Goal: Task Accomplishment & Management: Complete application form

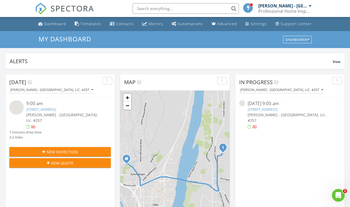
click at [66, 149] on span "New Inspection" at bounding box center [61, 152] width 31 height 6
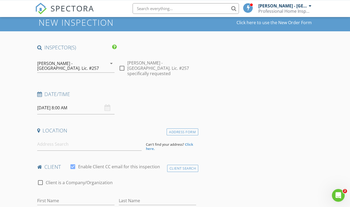
scroll to position [7, 0]
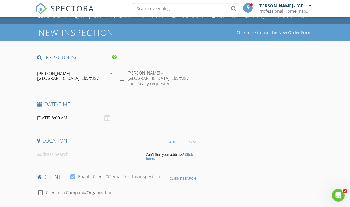
click at [67, 115] on input "08/29/2025 8:00 AM" at bounding box center [75, 118] width 77 height 13
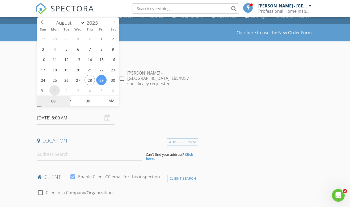
select select "8"
type input "09/01/2025 8:00 AM"
type input "07"
type input "09/01/2025 7:00 AM"
click at [68, 102] on span at bounding box center [68, 103] width 4 height 5
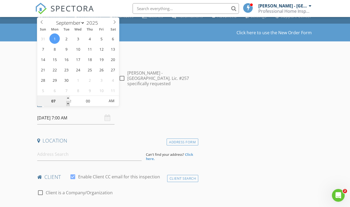
type input "06"
type input "09/01/2025 6:00 AM"
click at [68, 102] on span at bounding box center [68, 103] width 4 height 5
type input "05"
type input "09/01/2025 5:00 AM"
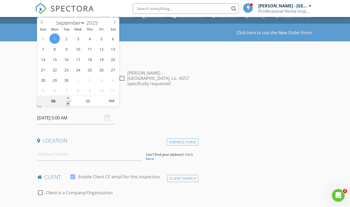
click at [68, 102] on span at bounding box center [68, 103] width 4 height 5
type input "04"
type input "09/01/2025 4:00 AM"
click at [68, 102] on span at bounding box center [68, 103] width 4 height 5
type input "03"
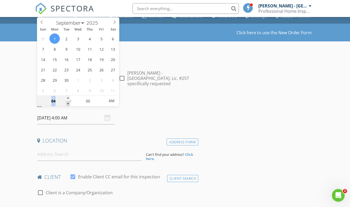
type input "09/01/2025 3:00 AM"
click at [68, 102] on span at bounding box center [68, 103] width 4 height 5
type input "02"
click at [68, 102] on span at bounding box center [68, 103] width 4 height 5
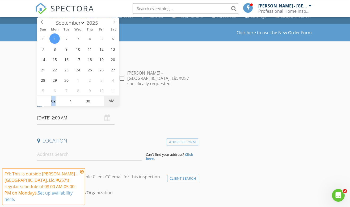
type input "09/01/2025 2:00 PM"
click at [112, 104] on span "AM" at bounding box center [111, 101] width 15 height 11
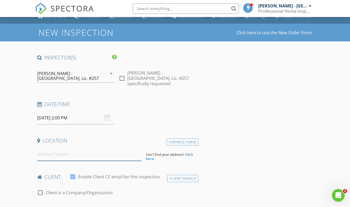
click at [81, 149] on input at bounding box center [89, 154] width 105 height 13
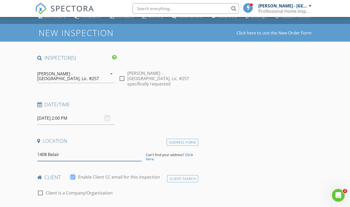
click at [75, 152] on input "1408 Belair" at bounding box center [89, 154] width 105 height 13
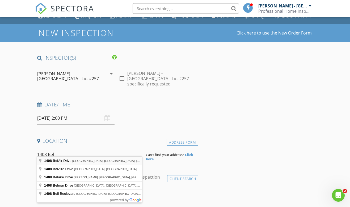
type input "1408 Bel Air Drive, East Wenatchee, WA, USA"
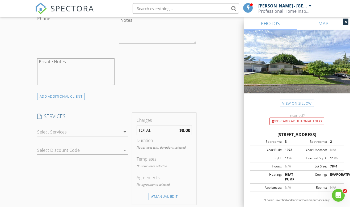
scroll to position [360, 0]
click at [125, 129] on icon "arrow_drop_down" at bounding box center [125, 132] width 6 height 6
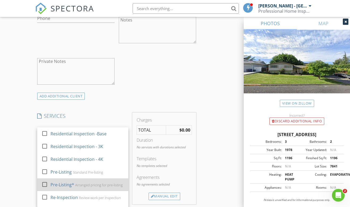
click at [108, 183] on div "Arranged pricing for pre-listing" at bounding box center [99, 185] width 48 height 4
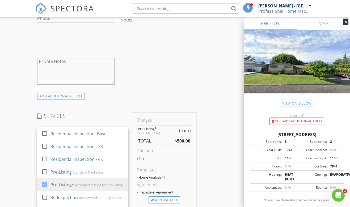
click at [205, 126] on div "INSPECTOR(S) check_box Randy Haywood - WA. Lic. #257 PRIMARY Randy Haywood - WA…" at bounding box center [175, 149] width 280 height 894
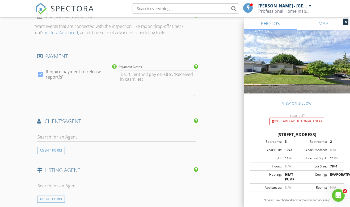
scroll to position [570, 0]
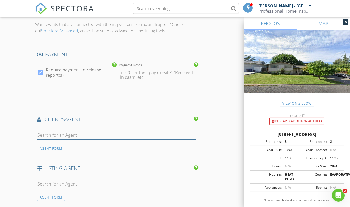
click at [107, 131] on input "text" at bounding box center [116, 135] width 159 height 9
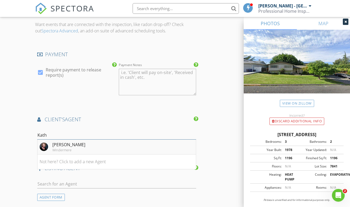
type input "Kath"
click at [62, 148] on div "Windermere" at bounding box center [68, 150] width 33 height 4
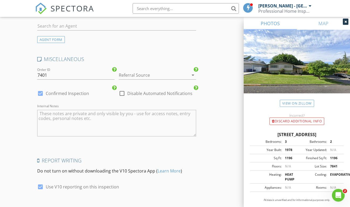
scroll to position [873, 0]
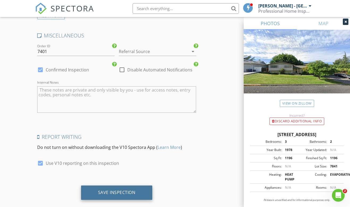
click at [113, 190] on div "Save Inspection" at bounding box center [116, 192] width 37 height 5
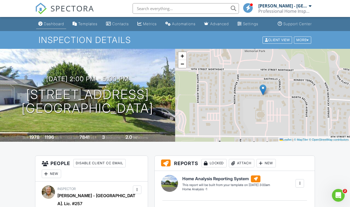
click at [47, 24] on div "Dashboard" at bounding box center [54, 24] width 20 height 5
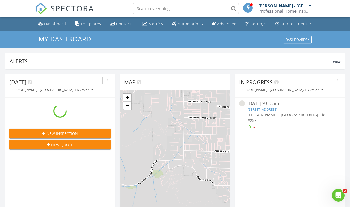
scroll to position [484, 350]
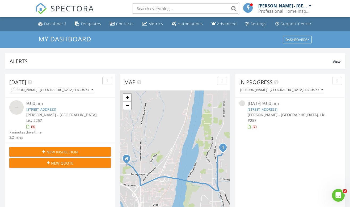
click at [76, 149] on span "New Inspection" at bounding box center [61, 152] width 31 height 6
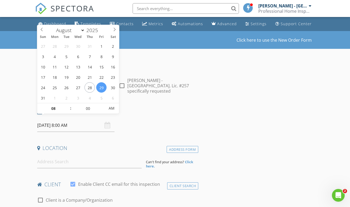
click at [65, 122] on input "08/29/2025 8:00 AM" at bounding box center [75, 125] width 77 height 13
select select "8"
type input "09/02/2025 8:00 AM"
type input "07"
type input "09/02/2025 7:00 AM"
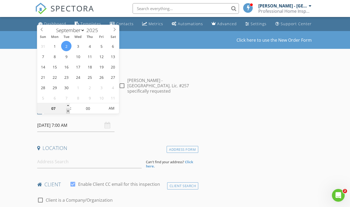
click at [68, 109] on span at bounding box center [68, 111] width 4 height 5
type input "06"
type input "09/02/2025 6:00 AM"
click at [68, 109] on span at bounding box center [68, 111] width 4 height 5
type input "05"
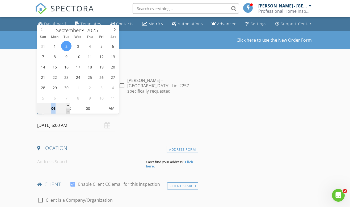
type input "09/02/2025 5:00 AM"
click at [68, 109] on span at bounding box center [68, 111] width 4 height 5
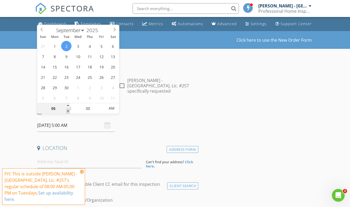
type input "04"
type input "09/02/2025 4:00 AM"
click at [68, 109] on span at bounding box center [68, 111] width 4 height 5
type input "03"
type input "09/02/2025 3:00 AM"
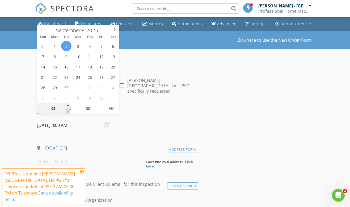
click at [68, 109] on span at bounding box center [68, 111] width 4 height 5
type input "02"
type input "09/02/2025 2:00 AM"
click at [68, 109] on span at bounding box center [68, 111] width 4 height 5
type input "01"
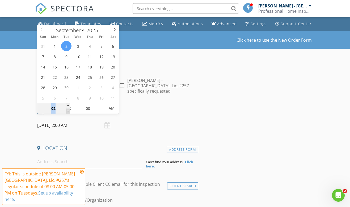
type input "09/02/2025 1:00 AM"
click at [68, 109] on span at bounding box center [68, 111] width 4 height 5
click at [67, 103] on div "01 : 00 AM" at bounding box center [78, 108] width 82 height 11
type input "02"
click at [67, 104] on span at bounding box center [68, 105] width 4 height 5
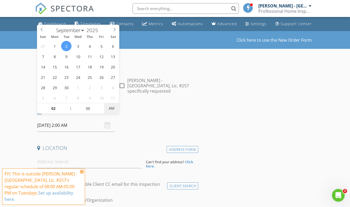
type input "[DATE] 2:00 PM"
click at [112, 112] on span "AM" at bounding box center [111, 108] width 15 height 11
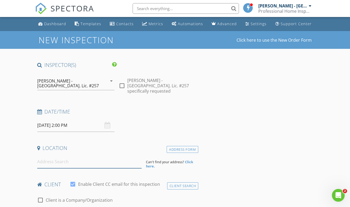
click at [75, 157] on input at bounding box center [89, 161] width 105 height 13
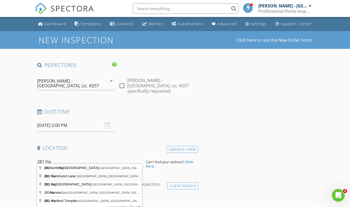
type input "281 Hammond Lane, Rock Island, WA, USA"
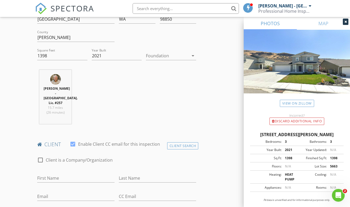
scroll to position [164, 0]
click at [79, 173] on input "First Name" at bounding box center [75, 177] width 77 height 9
type input "[PERSON_NAME]"
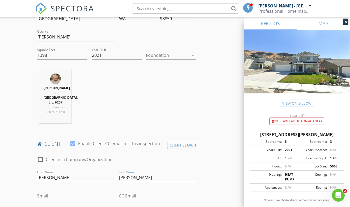
type input "[PERSON_NAME]"
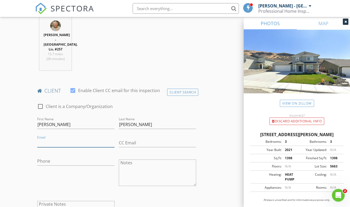
scroll to position [218, 0]
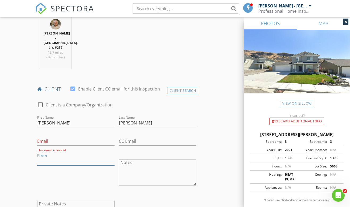
click at [75, 157] on input "Phone" at bounding box center [75, 161] width 77 height 9
type input "[PHONE_NUMBER]"
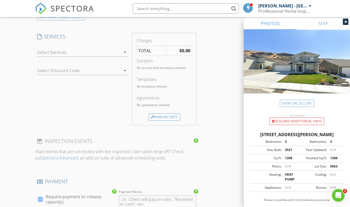
scroll to position [441, 0]
click at [126, 48] on icon "arrow_drop_down" at bounding box center [125, 51] width 6 height 6
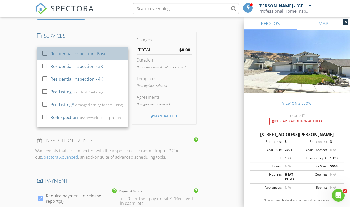
click at [108, 48] on div "Residential Inspection -Base" at bounding box center [87, 53] width 74 height 11
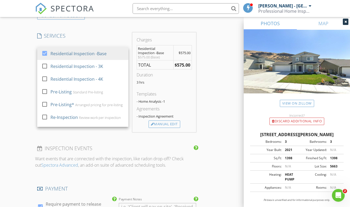
click at [204, 62] on div "INSPECTOR(S) check_box Randy Haywood - WA. Lic. #257 PRIMARY Randy Haywood - WA…" at bounding box center [175, 69] width 280 height 899
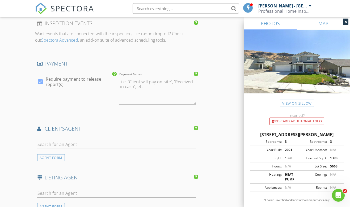
scroll to position [569, 0]
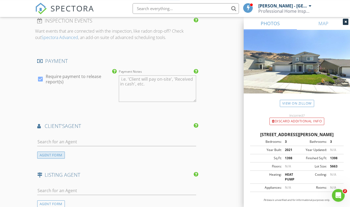
click at [60, 152] on div "AGENT FORM" at bounding box center [51, 155] width 28 height 7
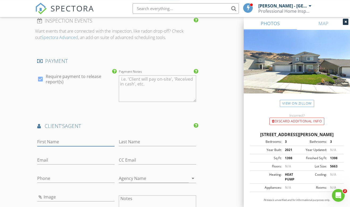
click at [60, 138] on input "First Name" at bounding box center [75, 142] width 77 height 9
type input "[PERSON_NAME]"
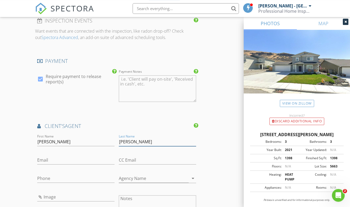
type input "[PERSON_NAME]"
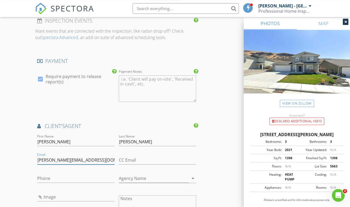
type input "[PERSON_NAME][EMAIL_ADDRESS][DOMAIN_NAME]"
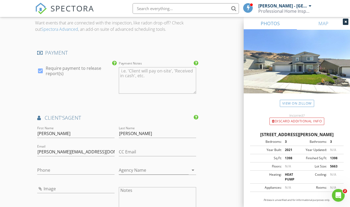
scroll to position [597, 0]
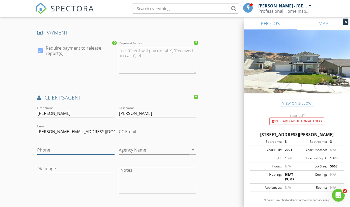
click at [65, 146] on input "Phone" at bounding box center [75, 150] width 77 height 9
click at [47, 164] on input "Image" at bounding box center [75, 168] width 77 height 9
type input "Julia Perron.jpg"
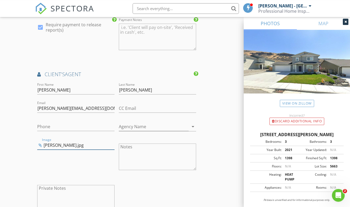
scroll to position [624, 0]
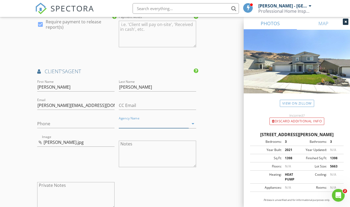
click at [152, 120] on input "Agency Name" at bounding box center [154, 124] width 70 height 9
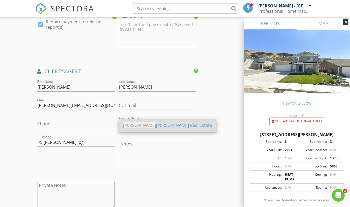
click at [171, 128] on div "Nick McLean Real Estate" at bounding box center [167, 125] width 89 height 6
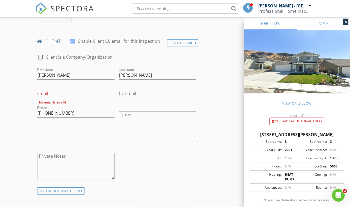
scroll to position [273, 0]
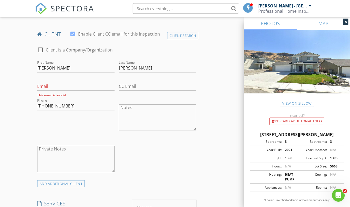
type input "[PERSON_NAME] Real Estate"
click at [66, 82] on input "Email" at bounding box center [75, 86] width 77 height 9
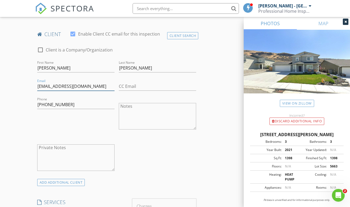
type input "[EMAIL_ADDRESS][DOMAIN_NAME]"
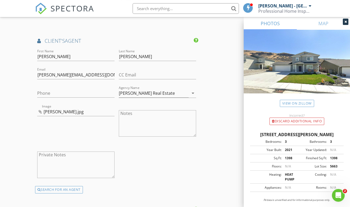
scroll to position [653, 0]
click at [62, 89] on input "Phone" at bounding box center [75, 93] width 77 height 9
type input "[PHONE_NUMBER]"
click at [156, 154] on div "First Name Julia Last Name Perron Email julia@nickmclean.com CC Email Phone 509…" at bounding box center [116, 117] width 163 height 138
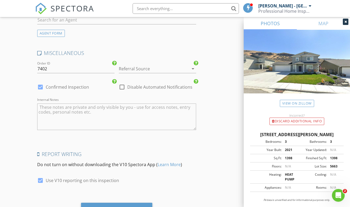
scroll to position [876, 0]
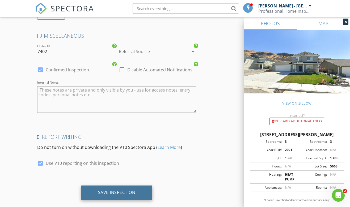
click at [125, 190] on div "Save Inspection" at bounding box center [116, 192] width 37 height 5
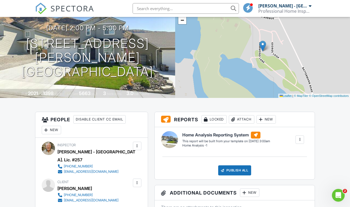
scroll to position [29, 0]
